Goal: Task Accomplishment & Management: Use online tool/utility

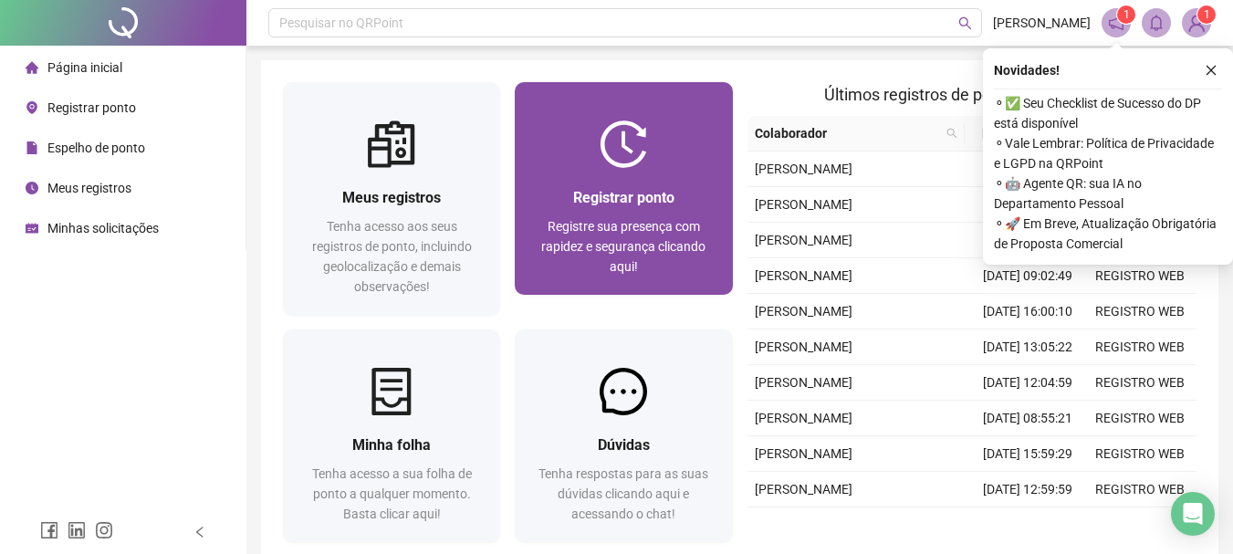
click at [562, 209] on div "Registrar ponto" at bounding box center [623, 197] width 173 height 23
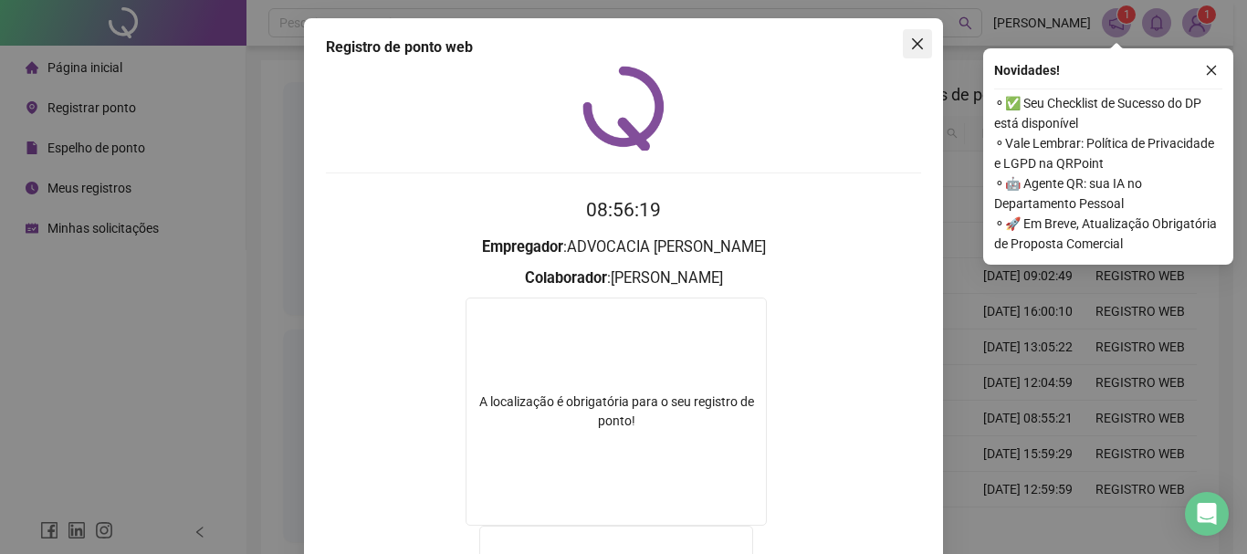
click at [915, 45] on icon "close" at bounding box center [917, 44] width 15 height 15
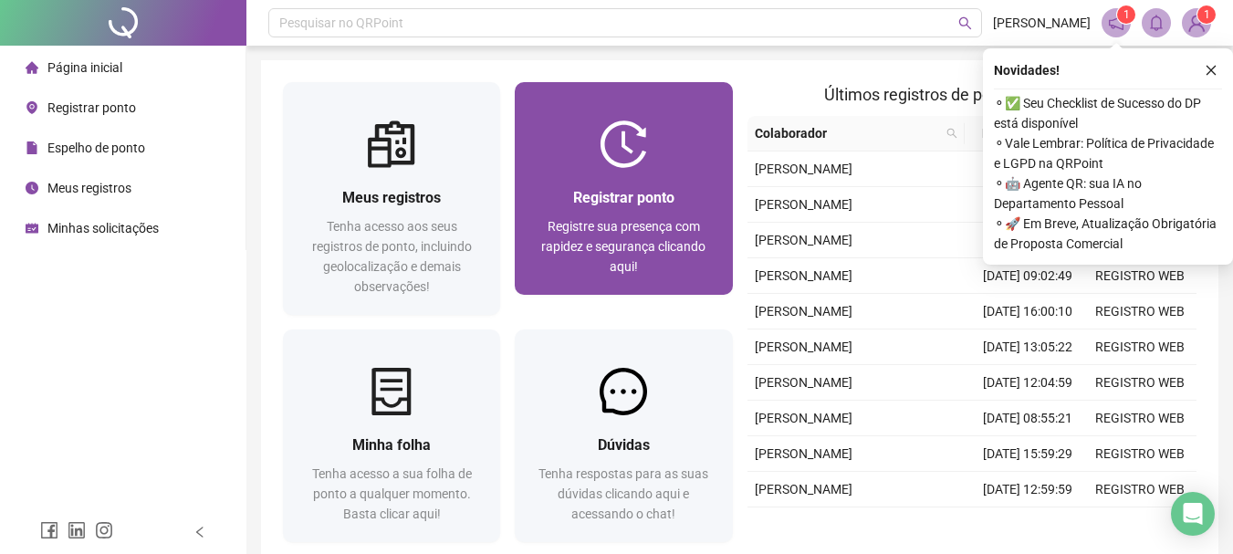
click at [684, 207] on div "Registrar ponto" at bounding box center [623, 197] width 173 height 23
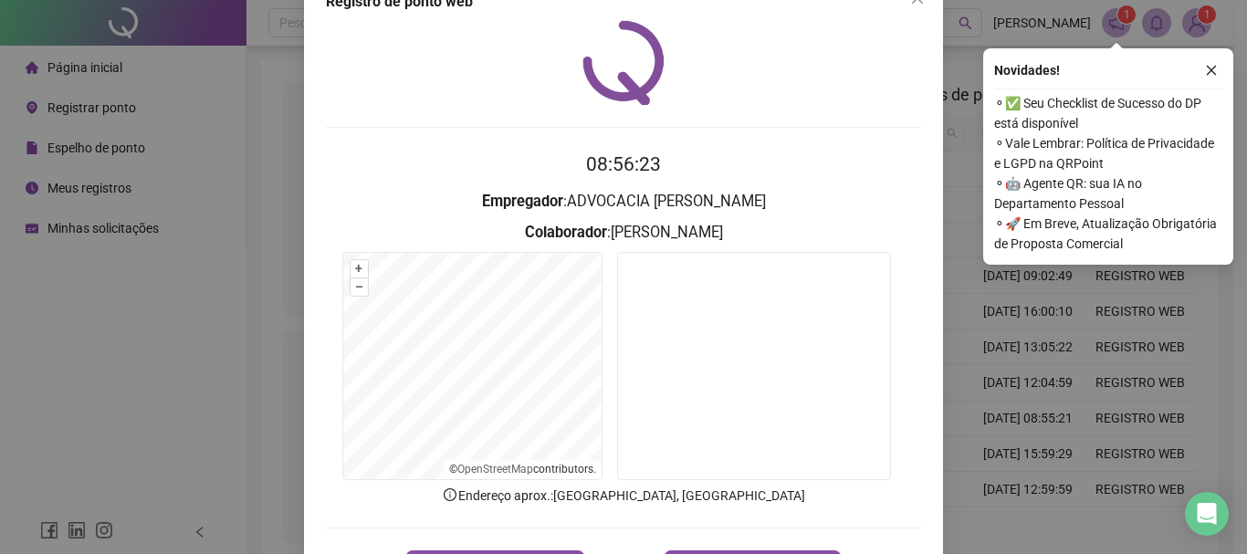
scroll to position [119, 0]
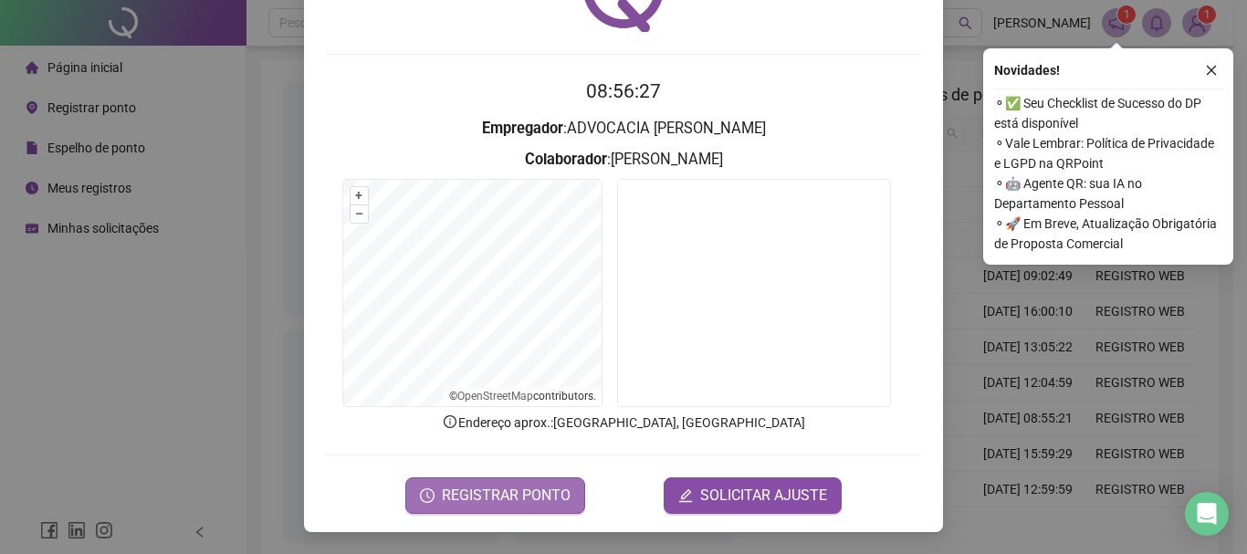
click at [458, 513] on button "REGISTRAR PONTO" at bounding box center [495, 495] width 180 height 37
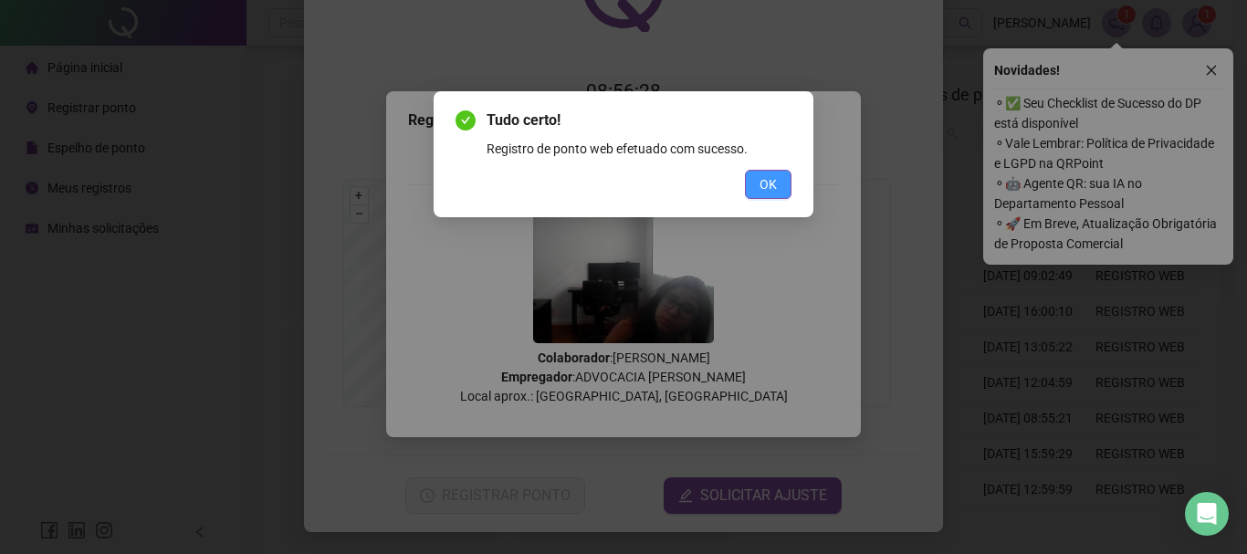
click at [757, 178] on button "OK" at bounding box center [768, 184] width 47 height 29
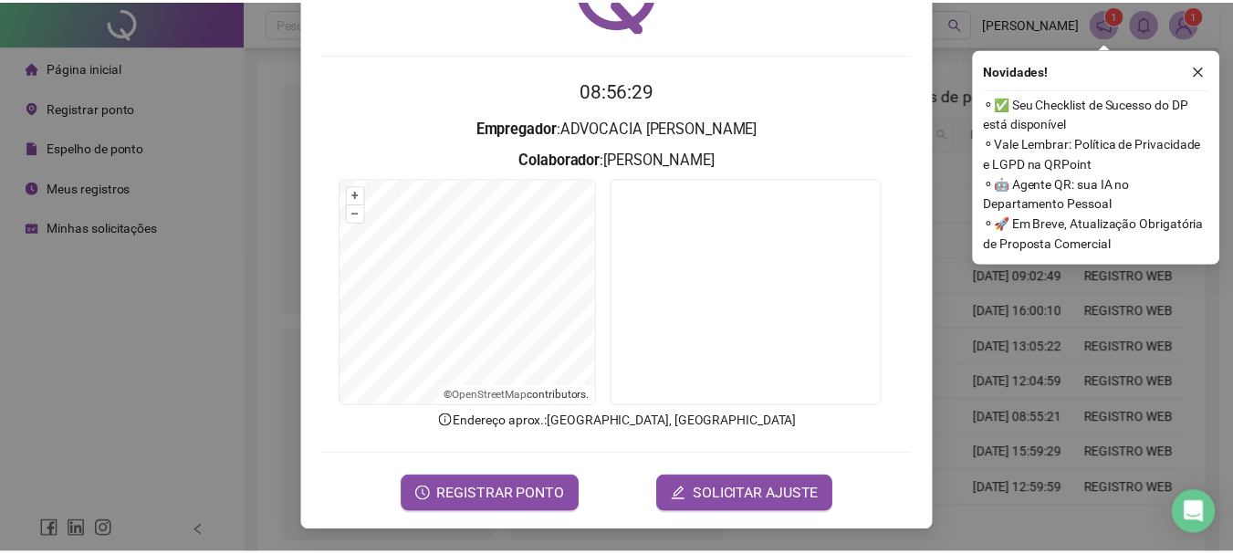
scroll to position [0, 0]
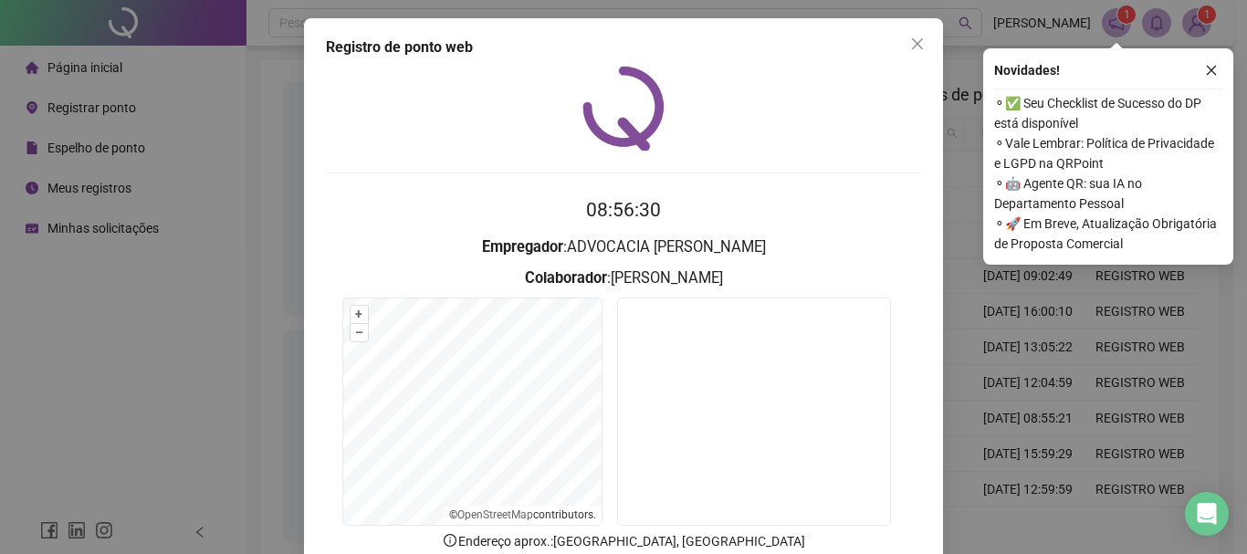
drag, startPoint x: 908, startPoint y: 49, endPoint x: 879, endPoint y: 44, distance: 29.7
click at [913, 49] on icon "close" at bounding box center [917, 44] width 15 height 15
